Goal: Task Accomplishment & Management: Use online tool/utility

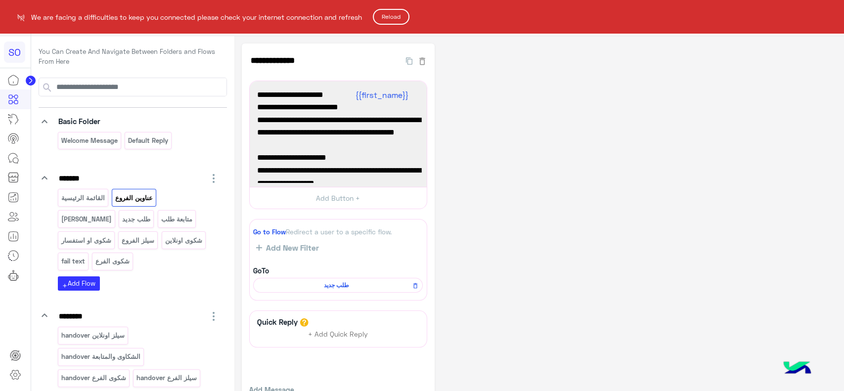
scroll to position [255, 0]
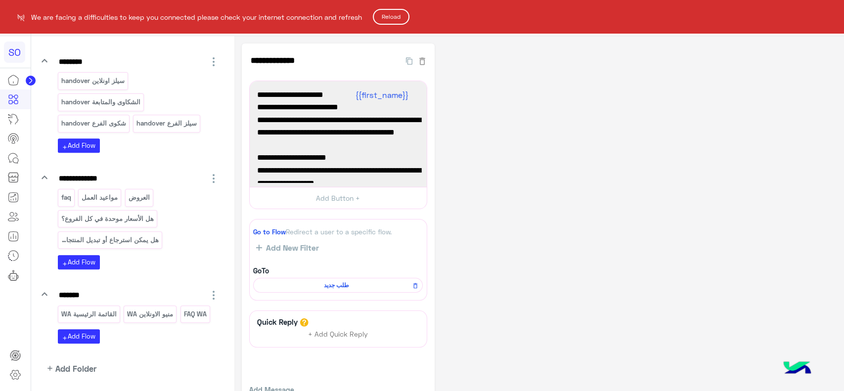
click at [395, 18] on button "Reload" at bounding box center [391, 17] width 37 height 16
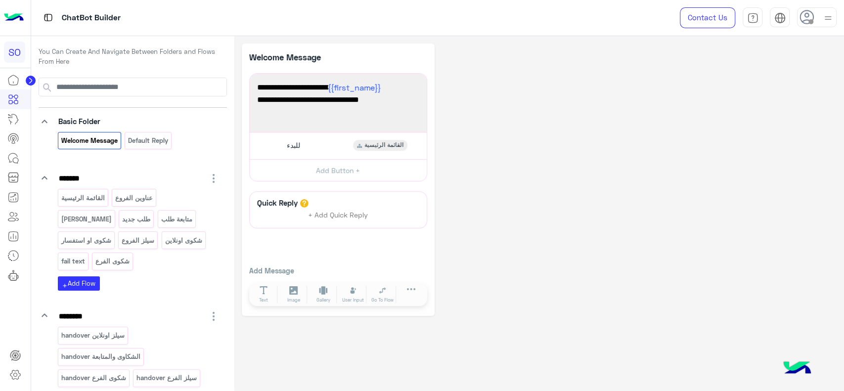
click at [20, 15] on img at bounding box center [14, 17] width 20 height 21
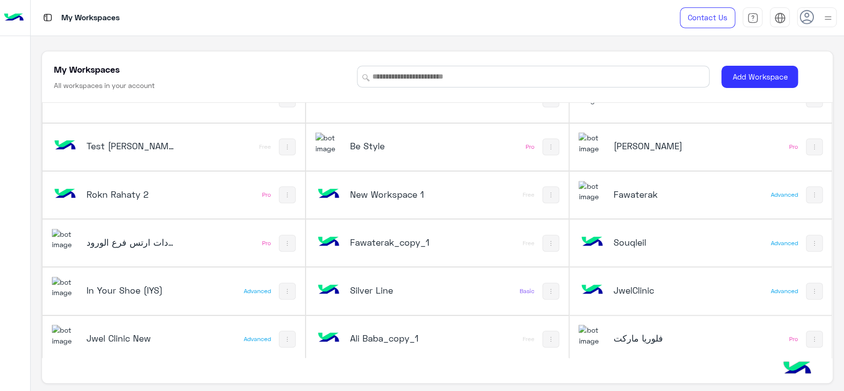
scroll to position [464, 0]
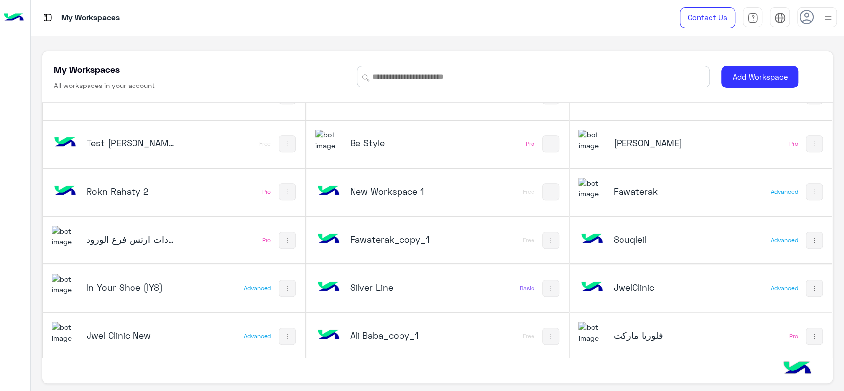
click at [644, 341] on div "فلوريا ماركت" at bounding box center [657, 336] width 88 height 14
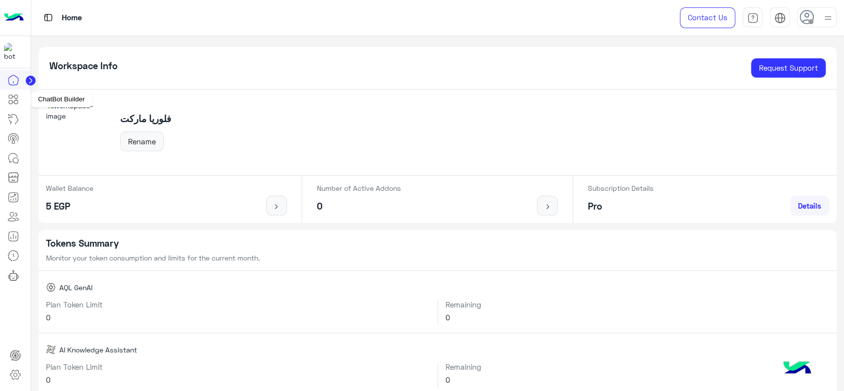
click at [13, 99] on icon at bounding box center [13, 99] width 12 height 12
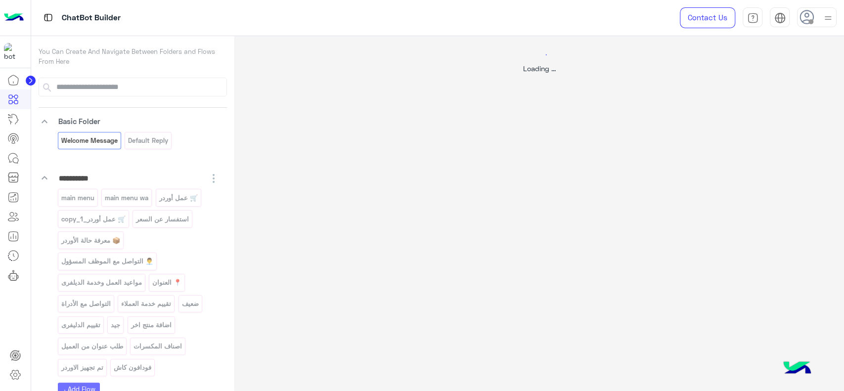
select select "*"
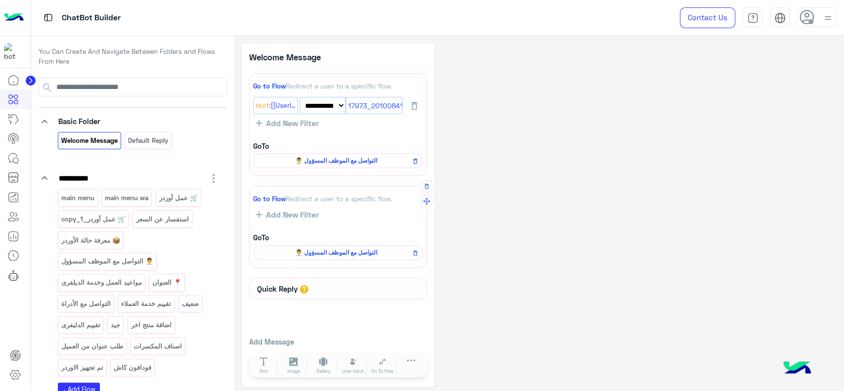
click at [309, 250] on span "👨‍💼 التواصل مع الموظف المسؤول" at bounding box center [336, 252] width 155 height 9
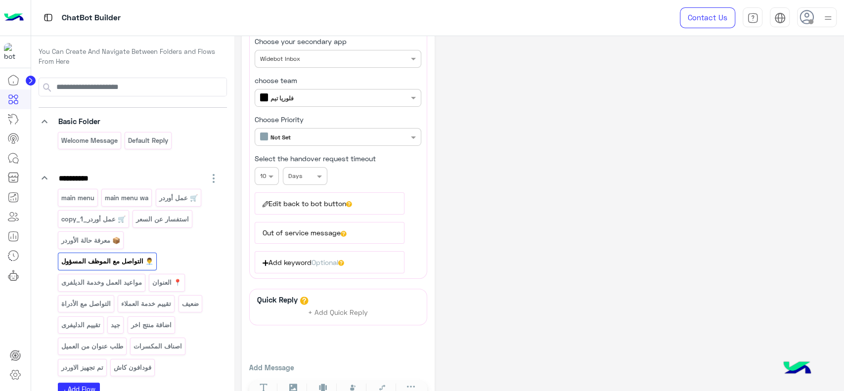
scroll to position [106, 0]
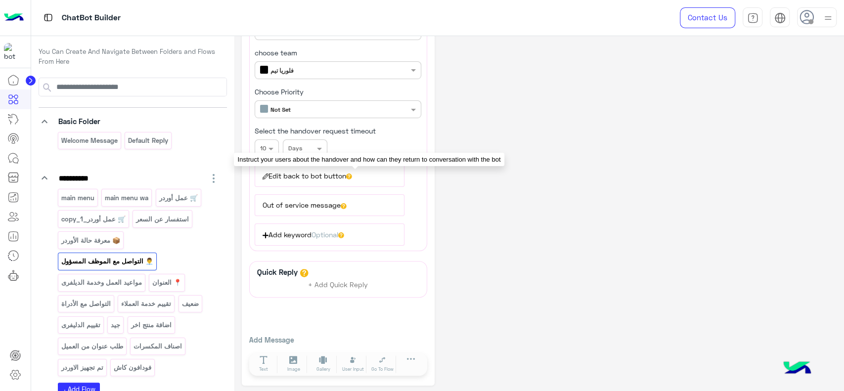
click at [352, 174] on icon at bounding box center [349, 177] width 6 height 6
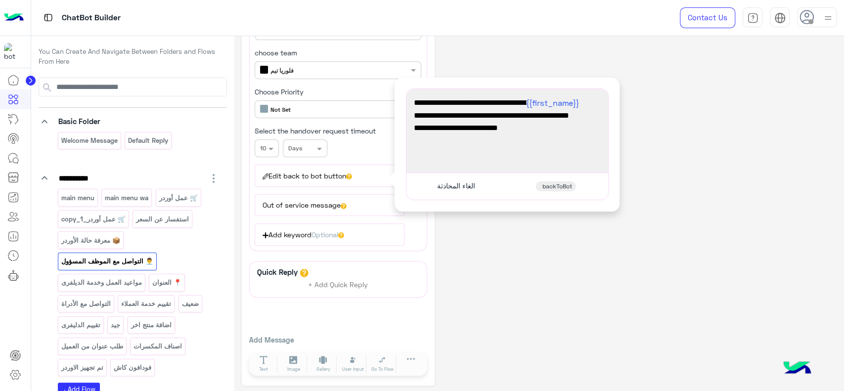
click at [473, 140] on span "برجاء ارسال الاوردر المطلوب" at bounding box center [507, 140] width 187 height 13
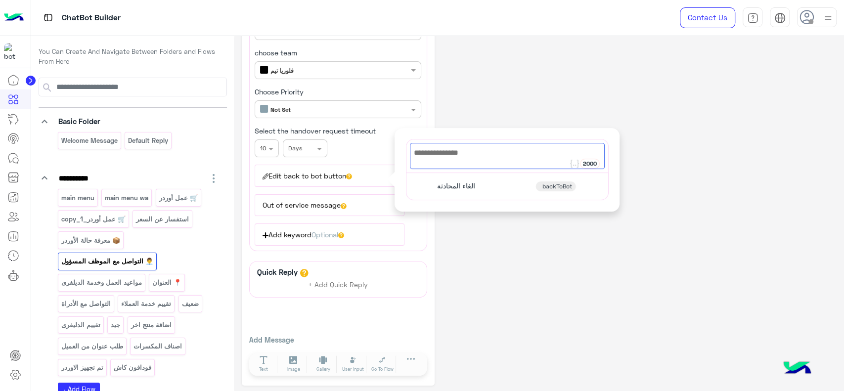
click at [517, 264] on div "**********" at bounding box center [539, 161] width 595 height 448
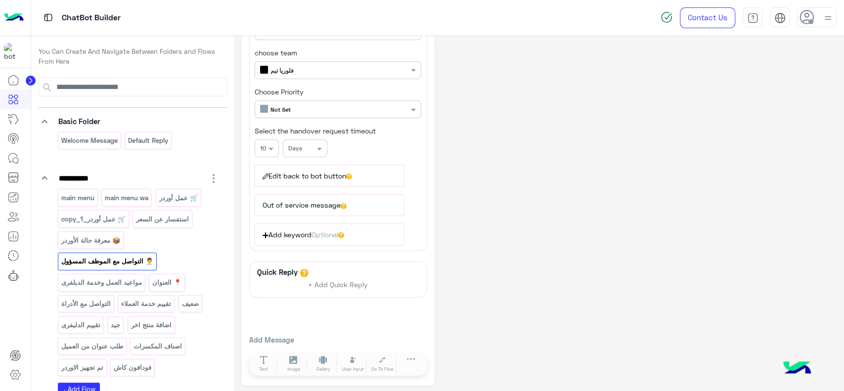
click at [509, 208] on div "**********" at bounding box center [539, 161] width 595 height 448
click at [167, 280] on p "📍 العنوان" at bounding box center [167, 282] width 31 height 11
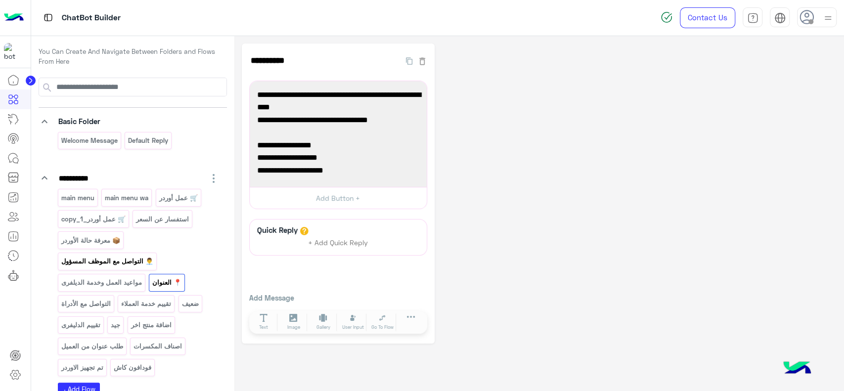
click at [139, 263] on p "👨‍💼 التواصل مع الموظف المسؤول" at bounding box center [106, 261] width 93 height 11
click at [12, 155] on icon at bounding box center [13, 158] width 12 height 12
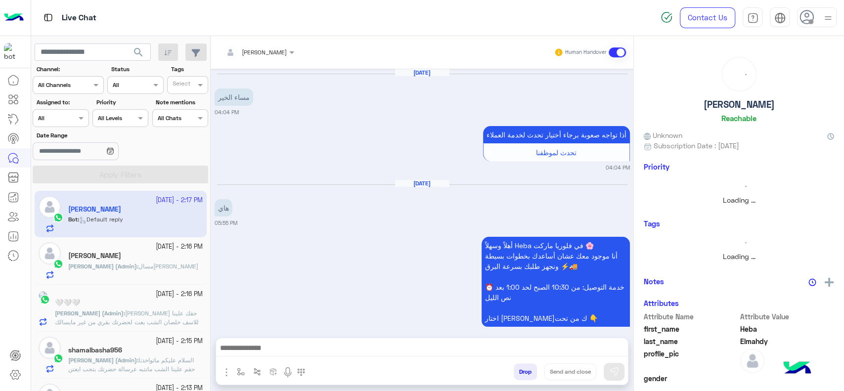
scroll to position [927, 0]
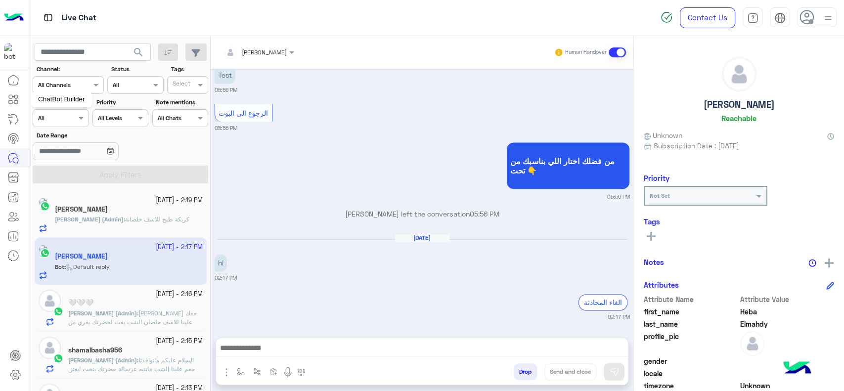
click at [12, 93] on link at bounding box center [13, 99] width 27 height 20
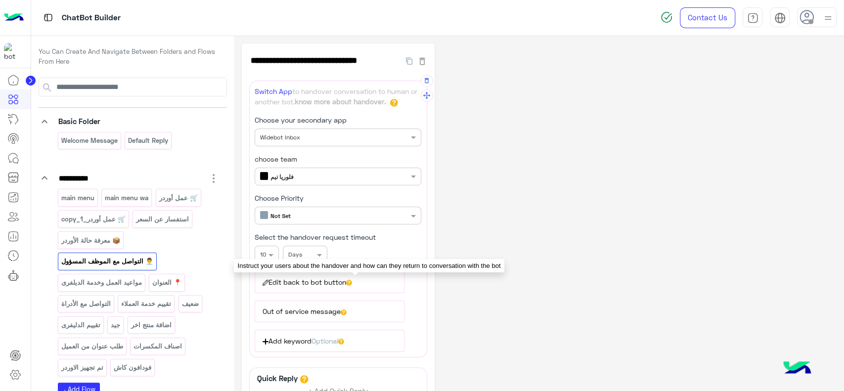
click at [352, 280] on icon at bounding box center [349, 283] width 6 height 6
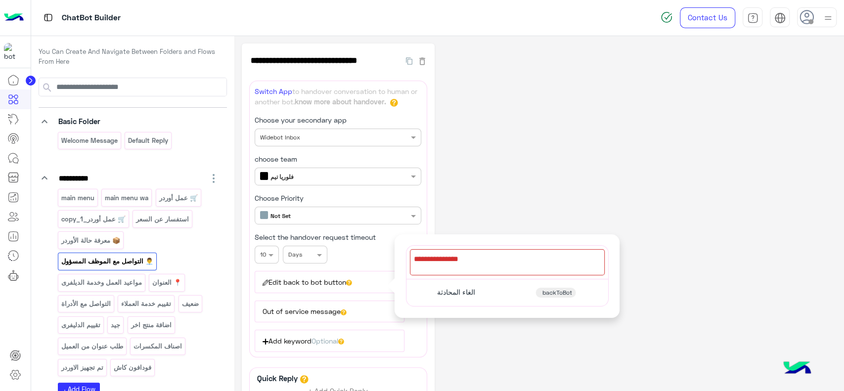
click at [494, 202] on div "**********" at bounding box center [539, 268] width 595 height 448
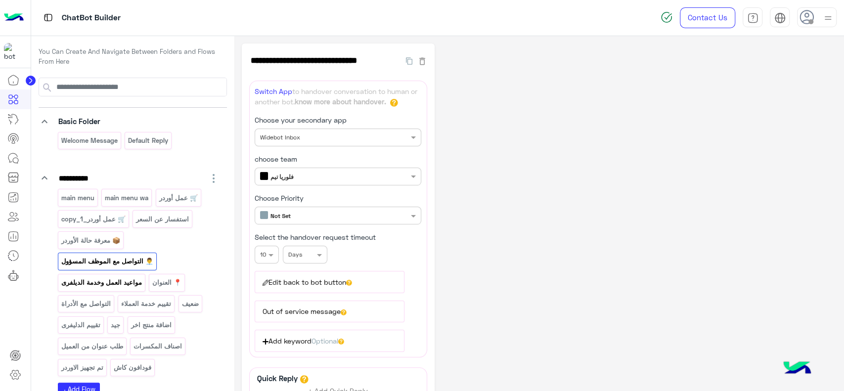
click at [127, 285] on p "مواعيد العمل وخدمة الديلفرى" at bounding box center [101, 282] width 82 height 11
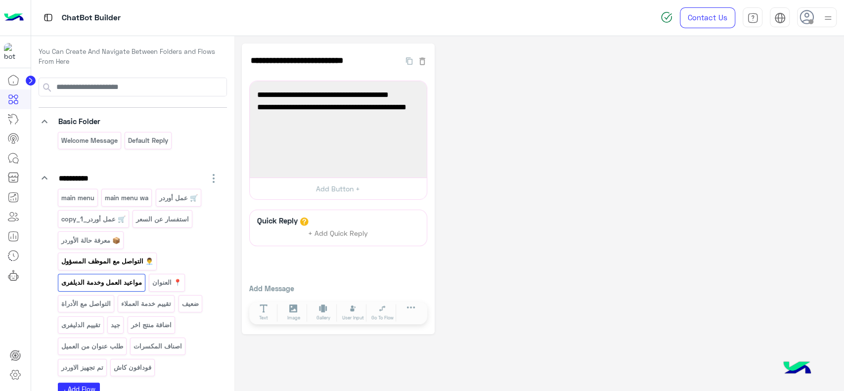
click at [135, 263] on p "👨‍💼 التواصل مع الموظف المسؤول" at bounding box center [106, 261] width 93 height 11
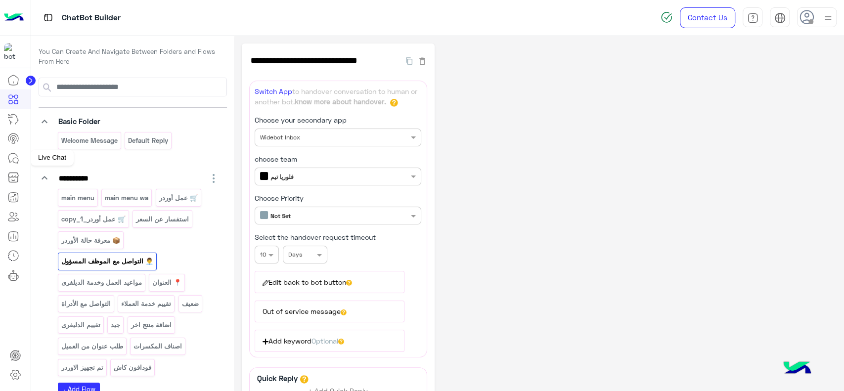
click at [18, 156] on icon at bounding box center [13, 158] width 12 height 12
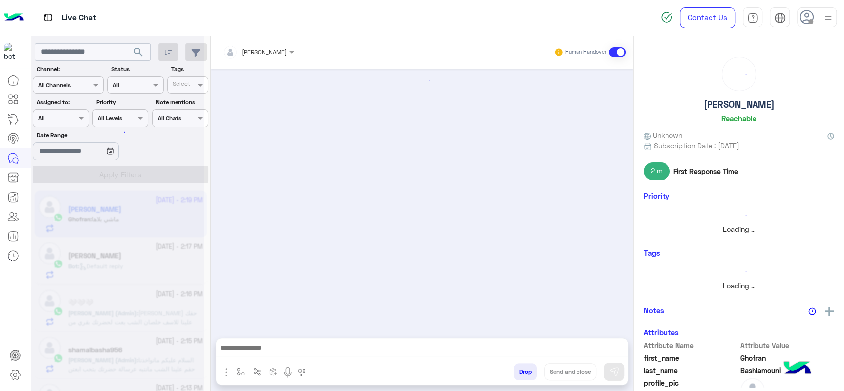
scroll to position [249, 0]
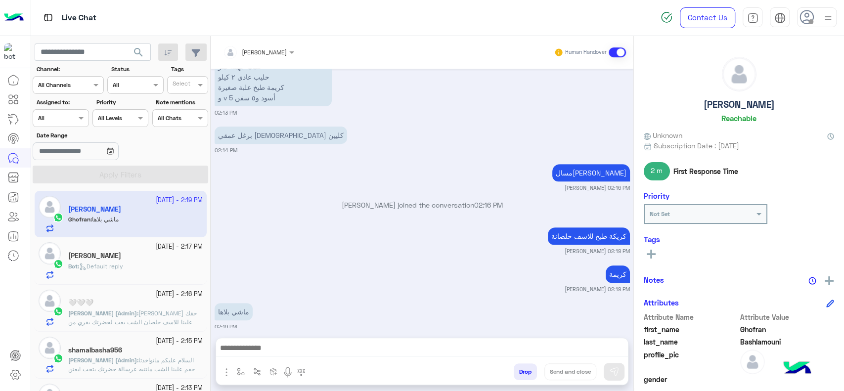
click at [154, 258] on div "[PERSON_NAME]" at bounding box center [135, 257] width 134 height 10
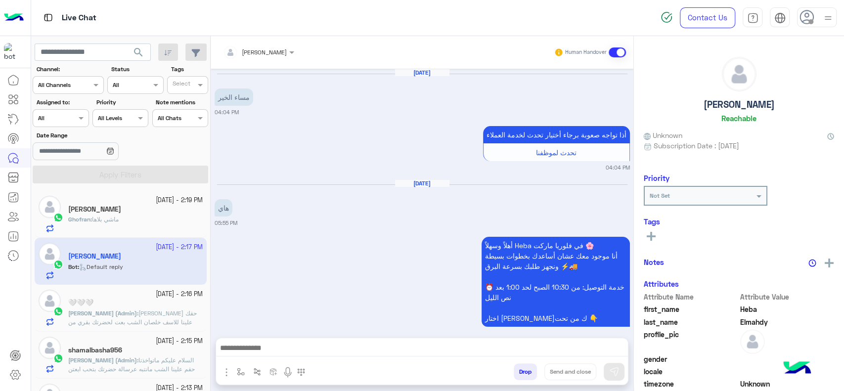
scroll to position [927, 0]
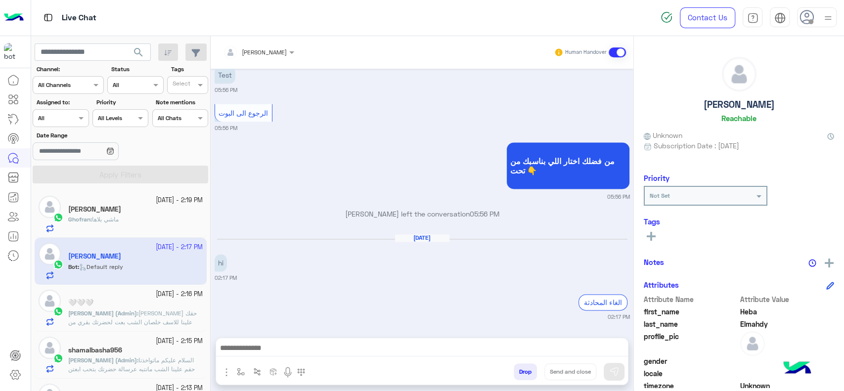
click at [619, 52] on span at bounding box center [617, 52] width 17 height 10
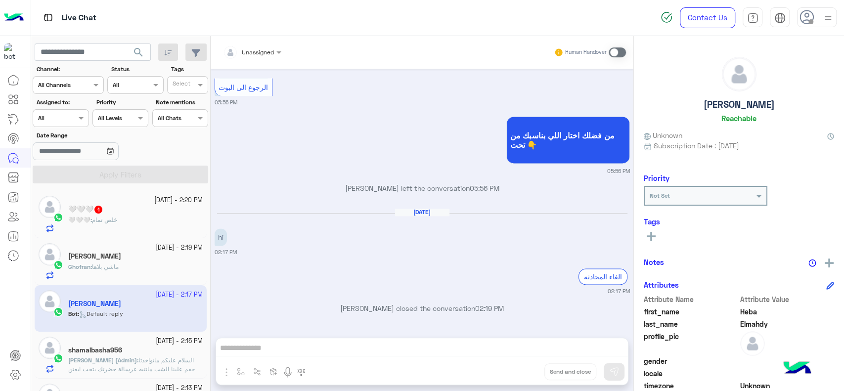
click at [828, 134] on icon at bounding box center [830, 136] width 7 height 7
